Goal: Task Accomplishment & Management: Use online tool/utility

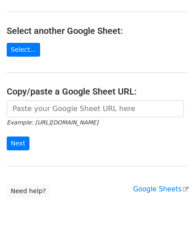
scroll to position [89, 0]
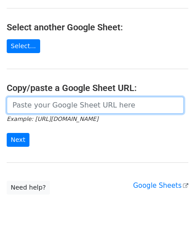
click at [39, 106] on input "url" at bounding box center [95, 105] width 177 height 17
paste input "[URL][DOMAIN_NAME]"
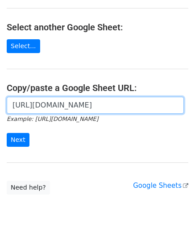
scroll to position [0, 189]
type input "[URL][DOMAIN_NAME]"
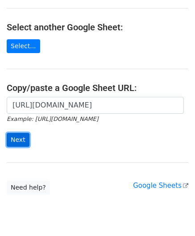
click at [22, 137] on input "Next" at bounding box center [18, 140] width 23 height 14
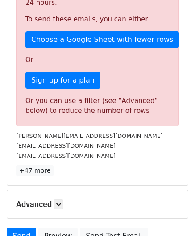
scroll to position [301, 0]
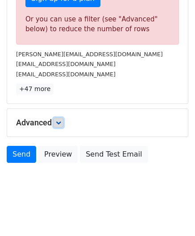
click at [59, 120] on icon at bounding box center [58, 122] width 5 height 5
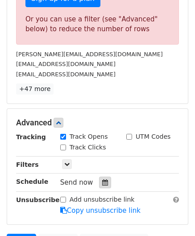
click at [102, 179] on icon at bounding box center [105, 182] width 6 height 6
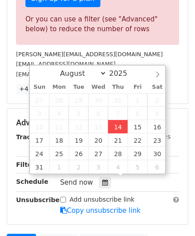
type input "2025-08-14 12:00"
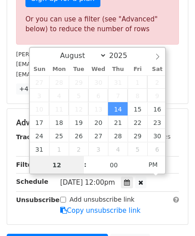
paste input "8"
type input "8"
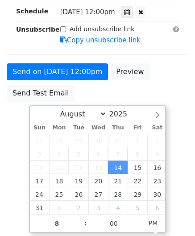
type input "2025-08-14 20:00"
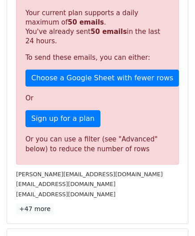
scroll to position [408, 0]
